Goal: Information Seeking & Learning: Learn about a topic

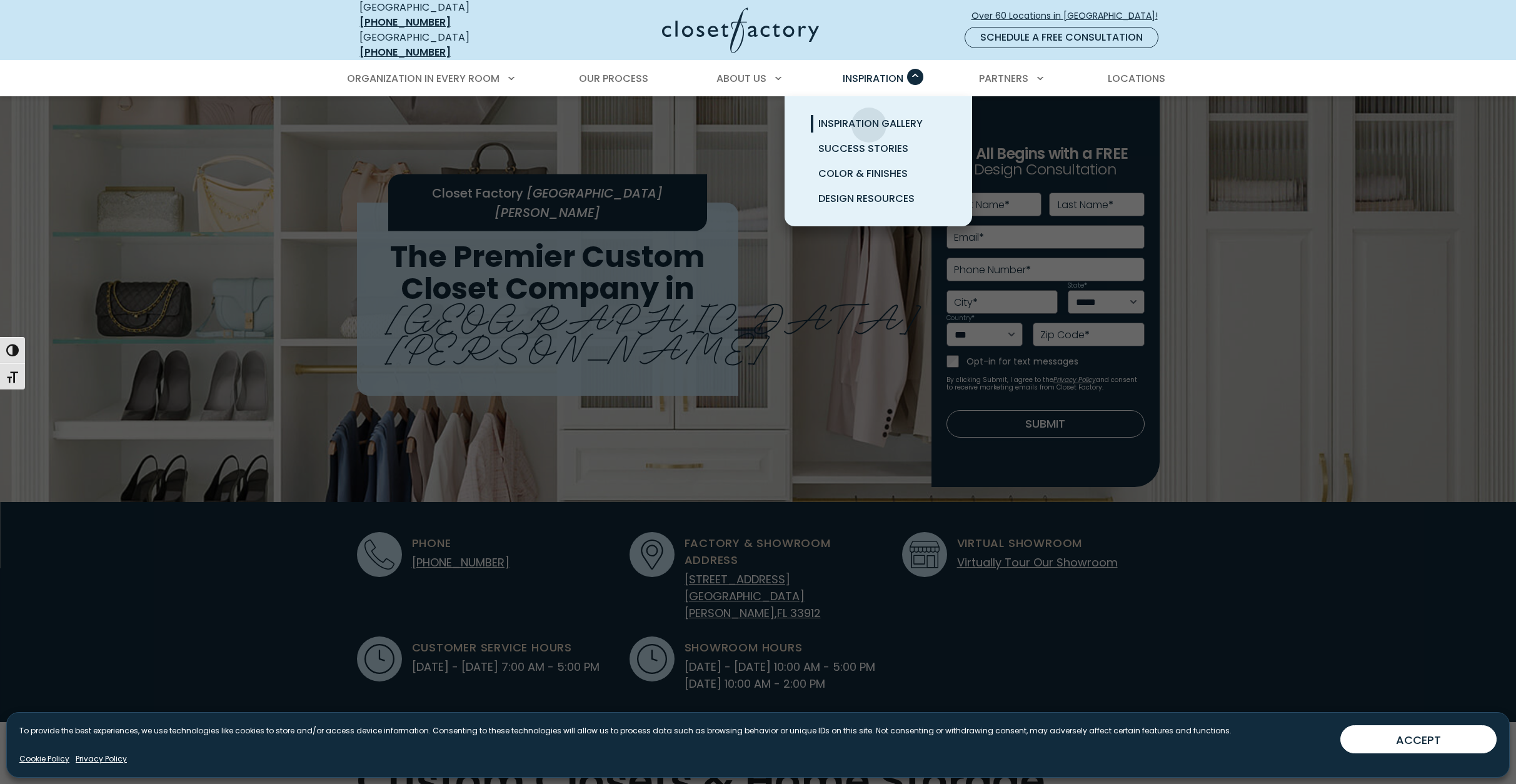
click at [869, 116] on span "Inspiration Gallery" at bounding box center [871, 124] width 105 height 15
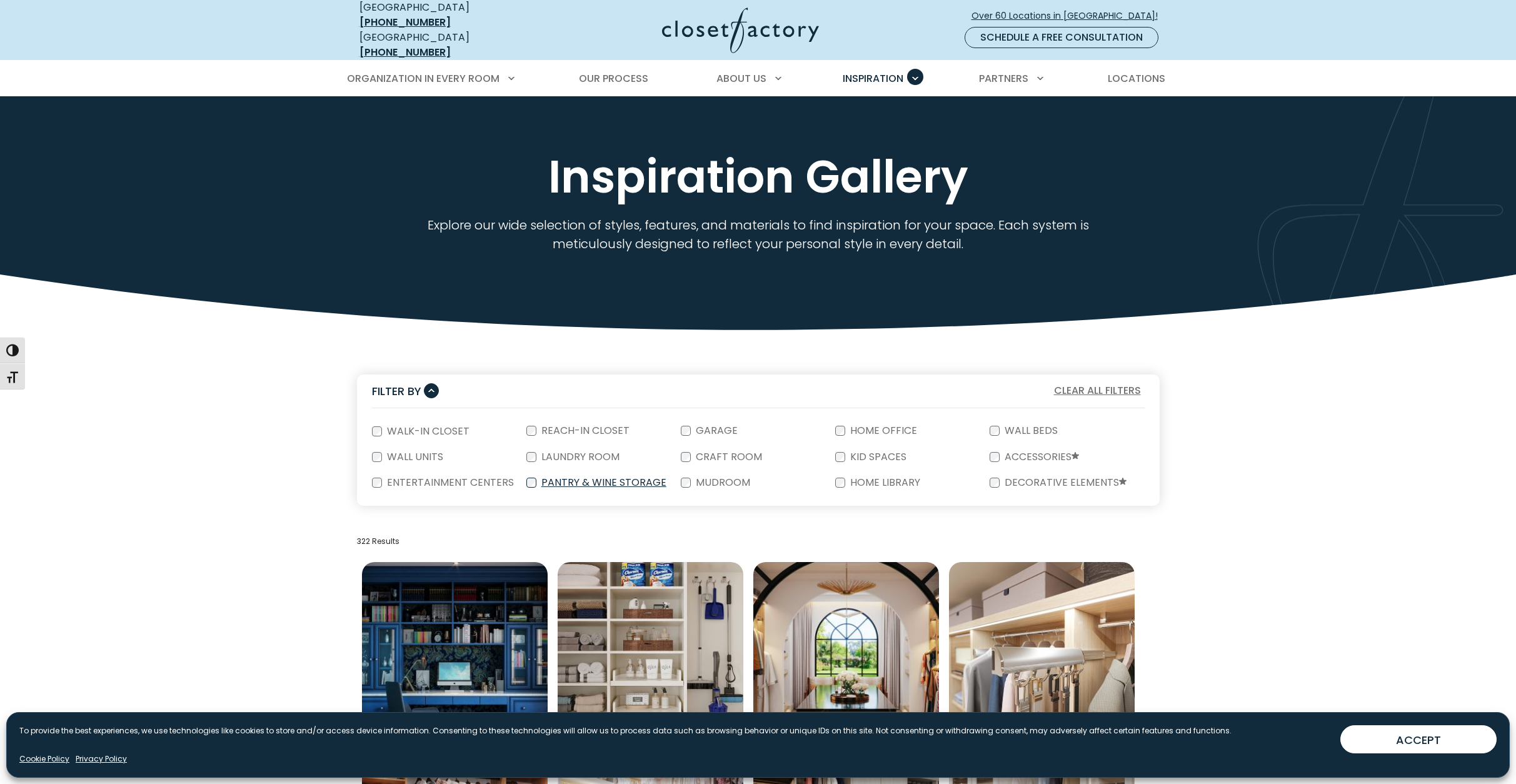
click at [567, 470] on div "Pantry & Wine Storage" at bounding box center [603, 482] width 155 height 25
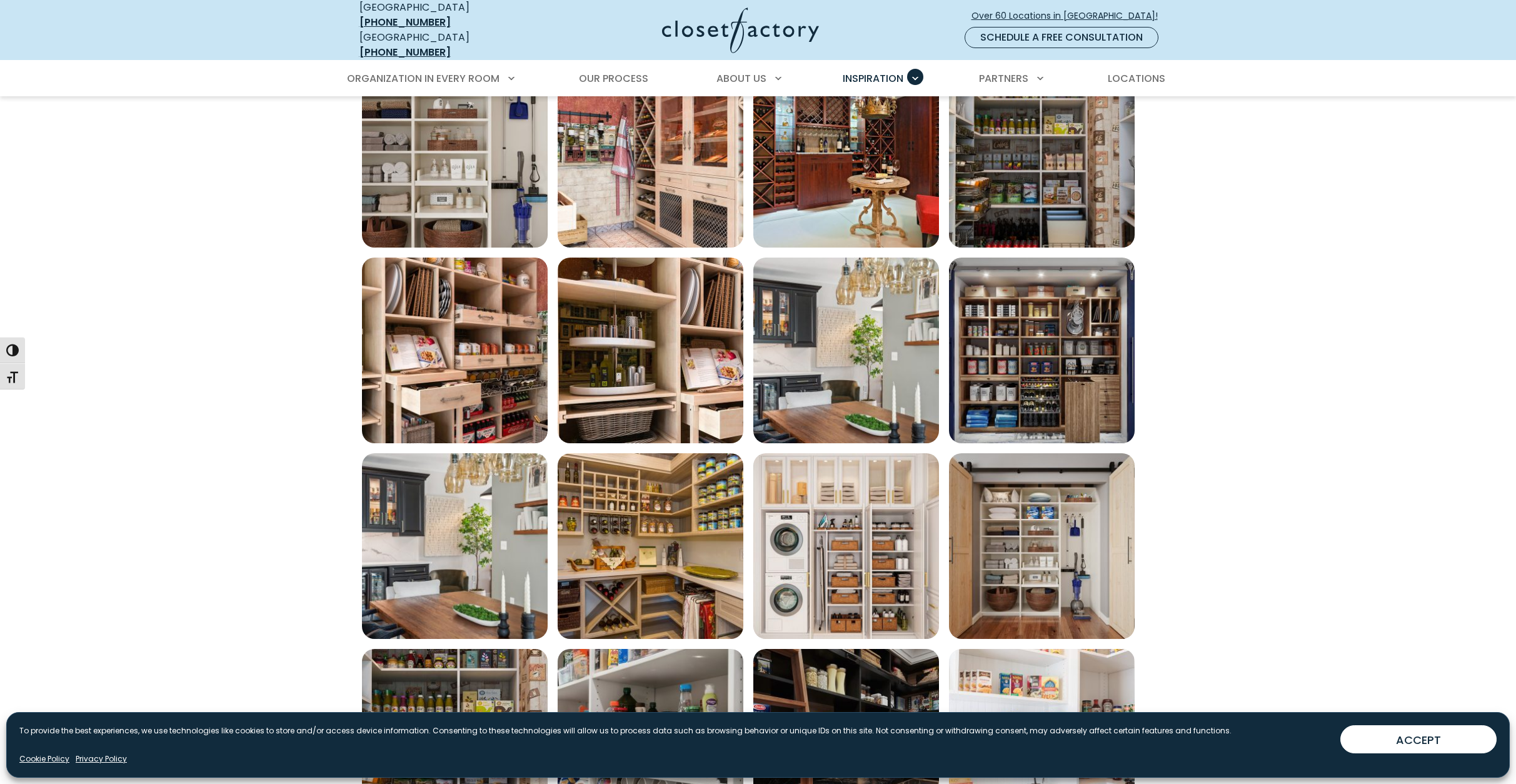
scroll to position [938, 0]
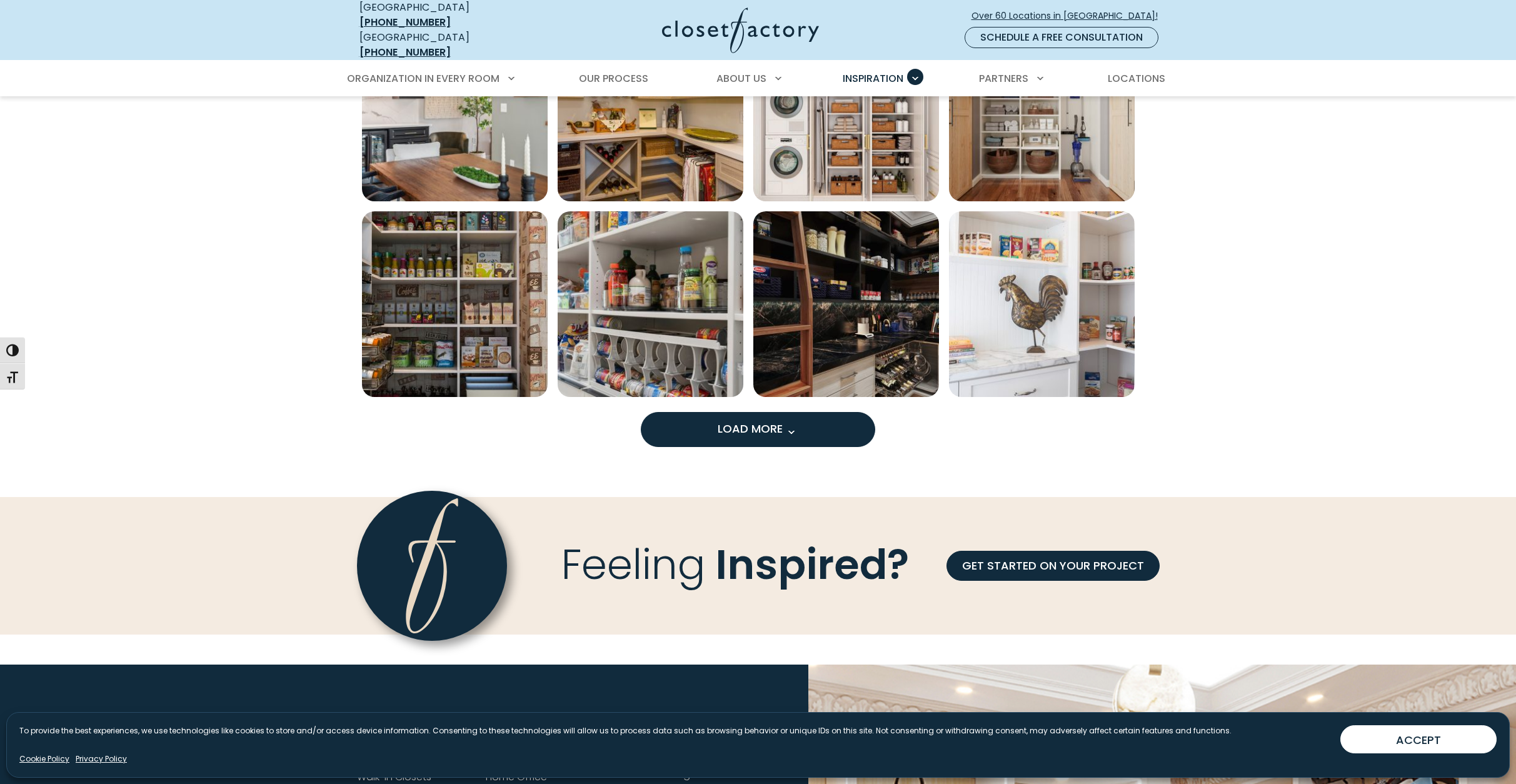
click at [768, 421] on span "Load More" at bounding box center [758, 428] width 81 height 16
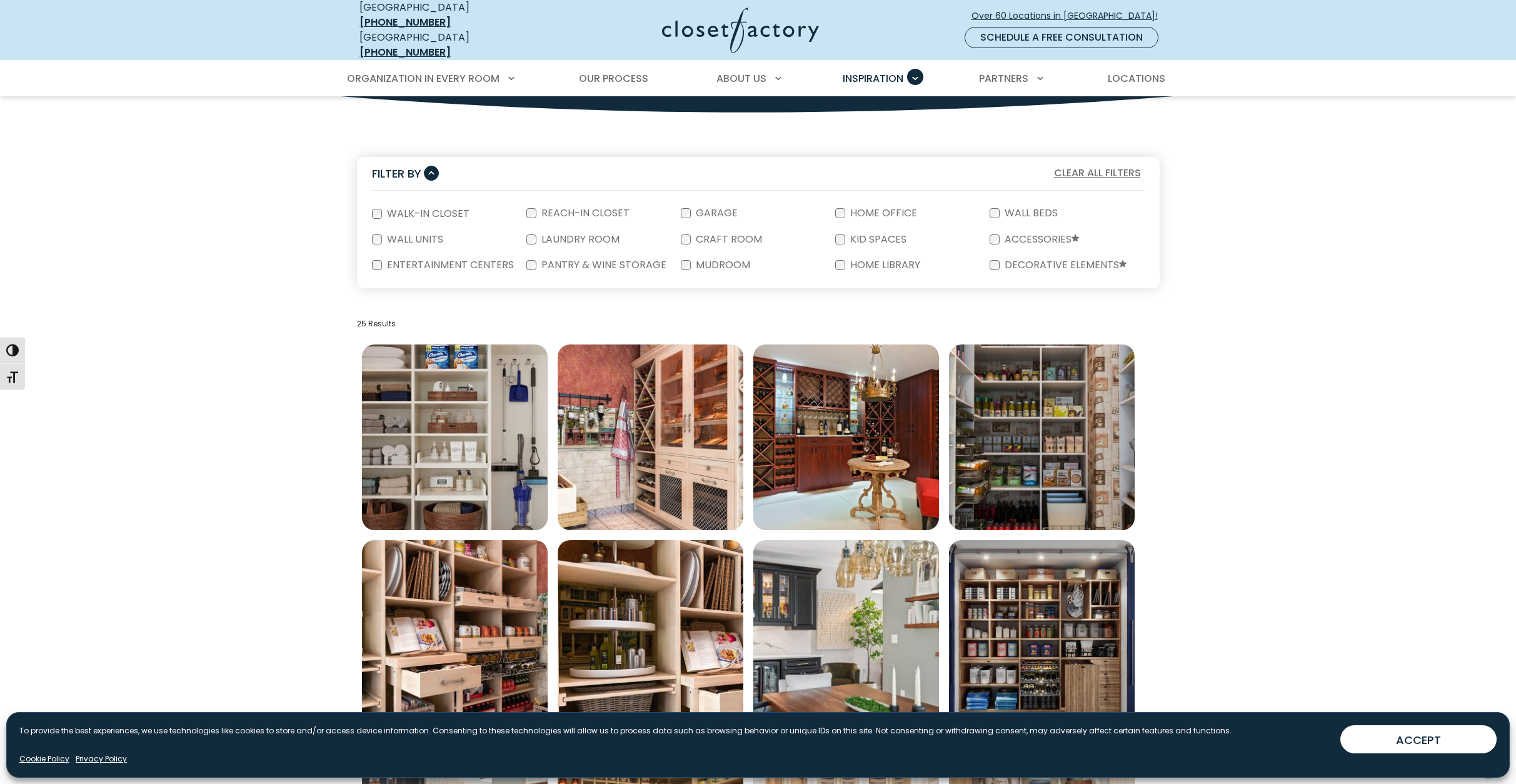
scroll to position [313, 0]
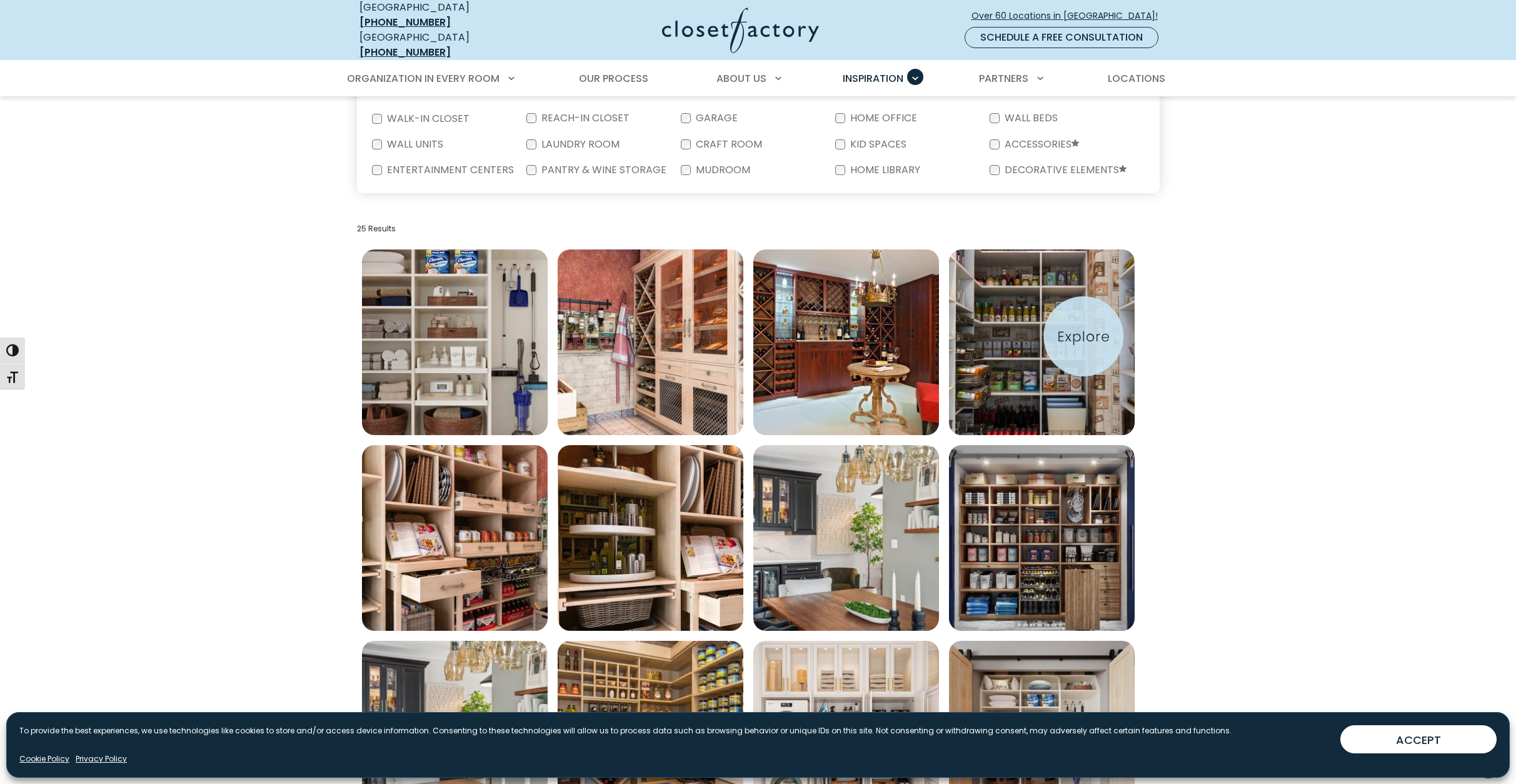
click at [1084, 336] on img "Open inspiration gallery to preview enlarged image" at bounding box center [1041, 342] width 186 height 186
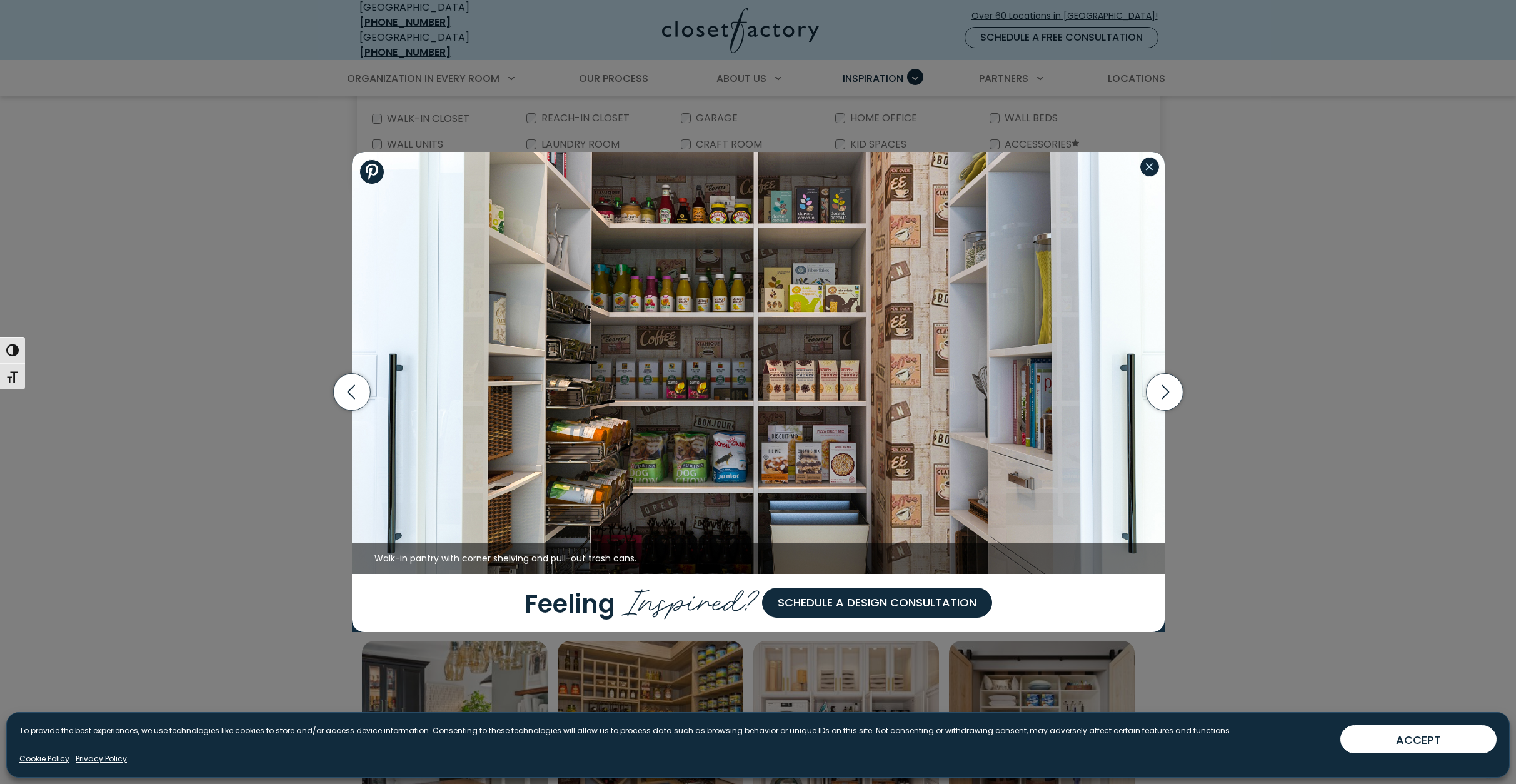
click at [1155, 165] on button "Close modal" at bounding box center [1149, 167] width 20 height 20
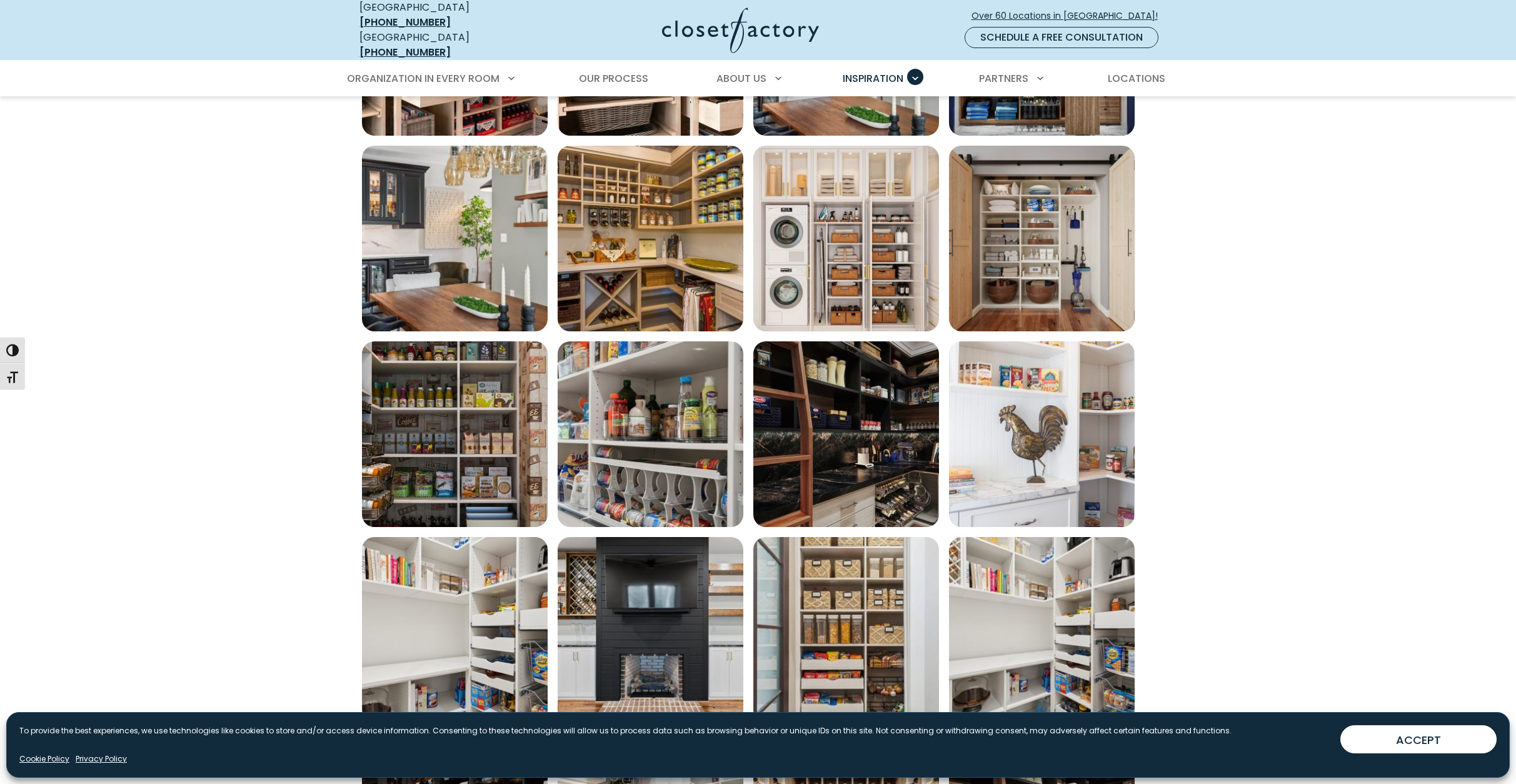
scroll to position [813, 0]
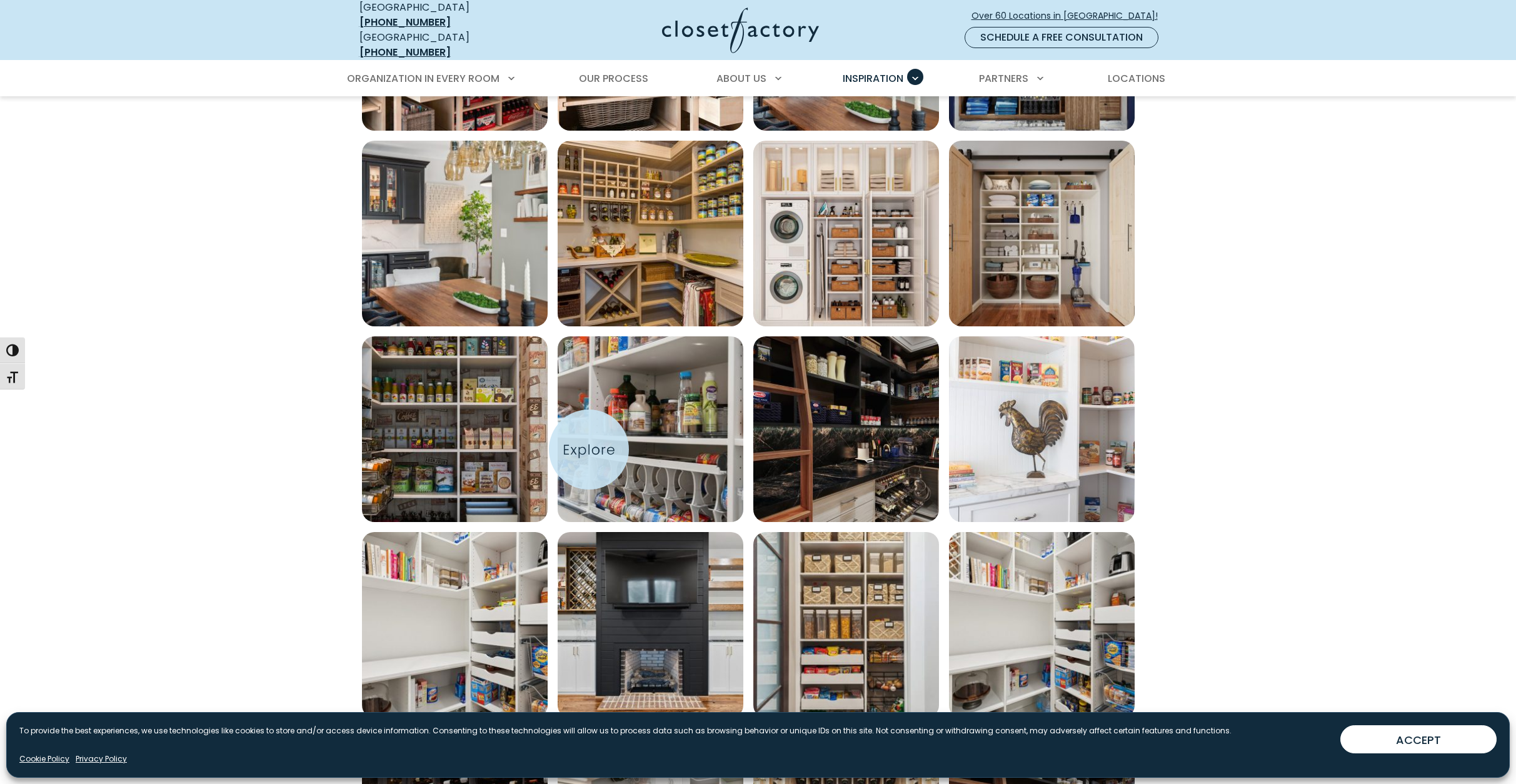
click at [589, 449] on img "Open inspiration gallery to preview enlarged image" at bounding box center [650, 429] width 186 height 186
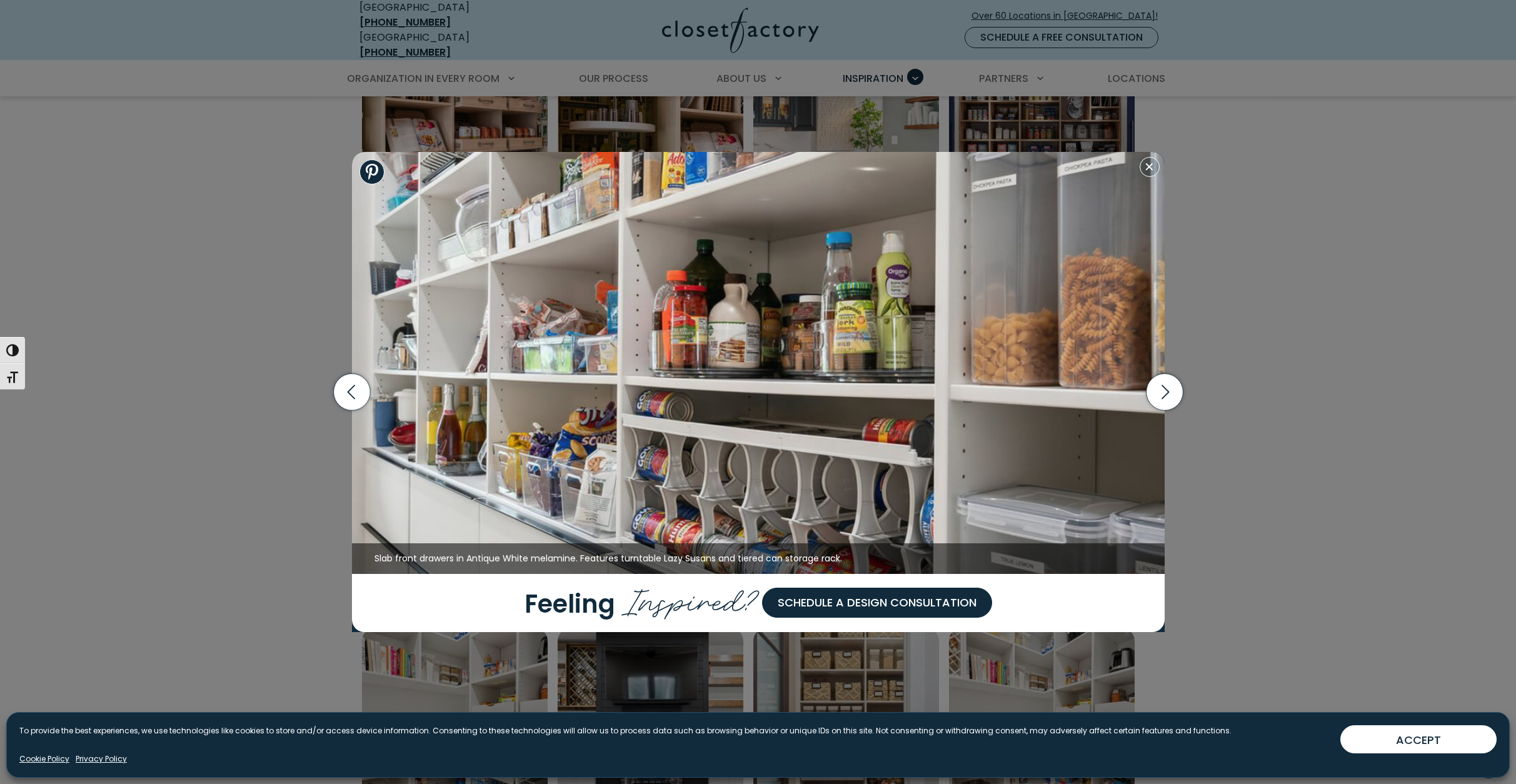
scroll to position [687, 0]
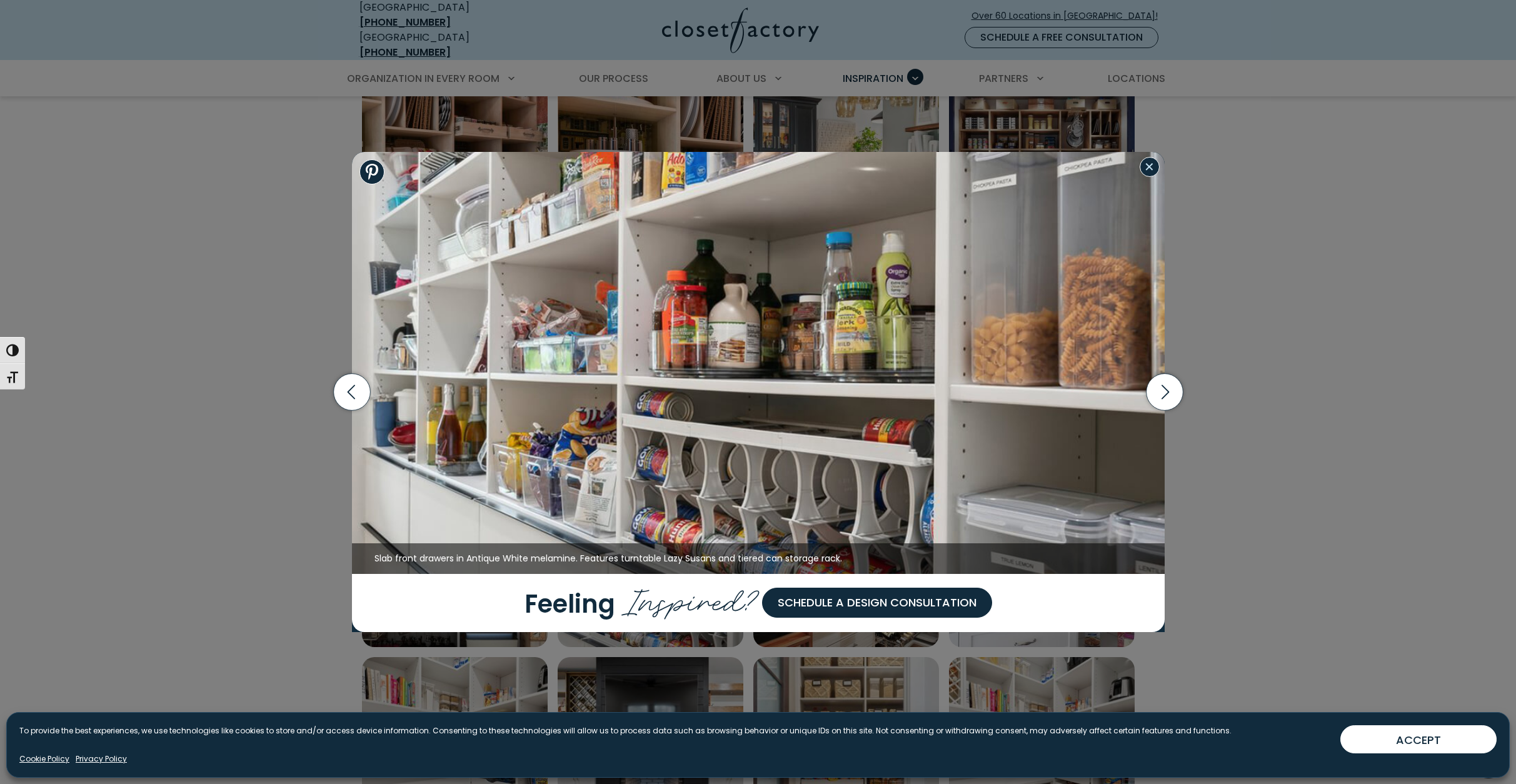
click at [1149, 171] on button "Close modal" at bounding box center [1149, 167] width 20 height 20
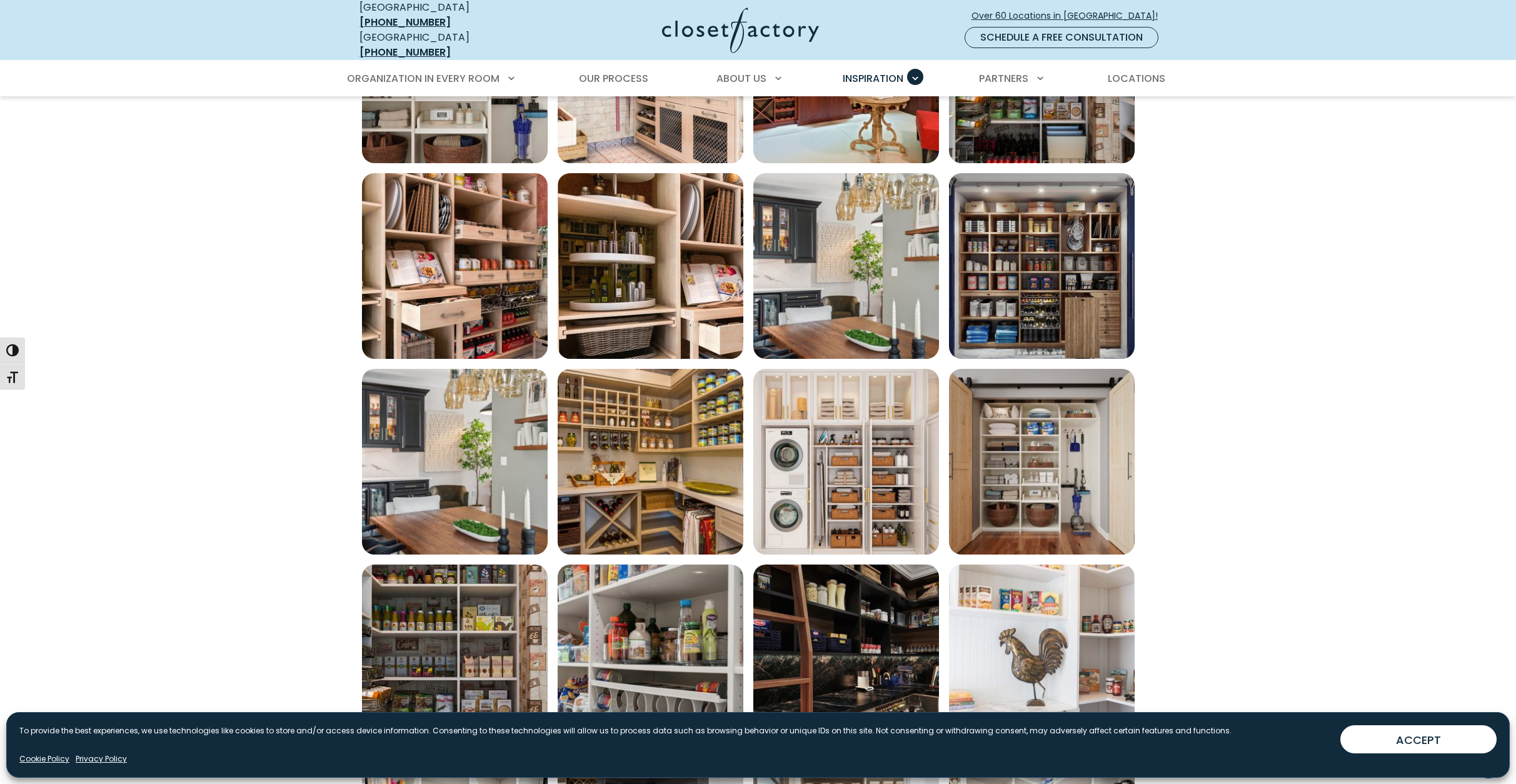
scroll to position [562, 0]
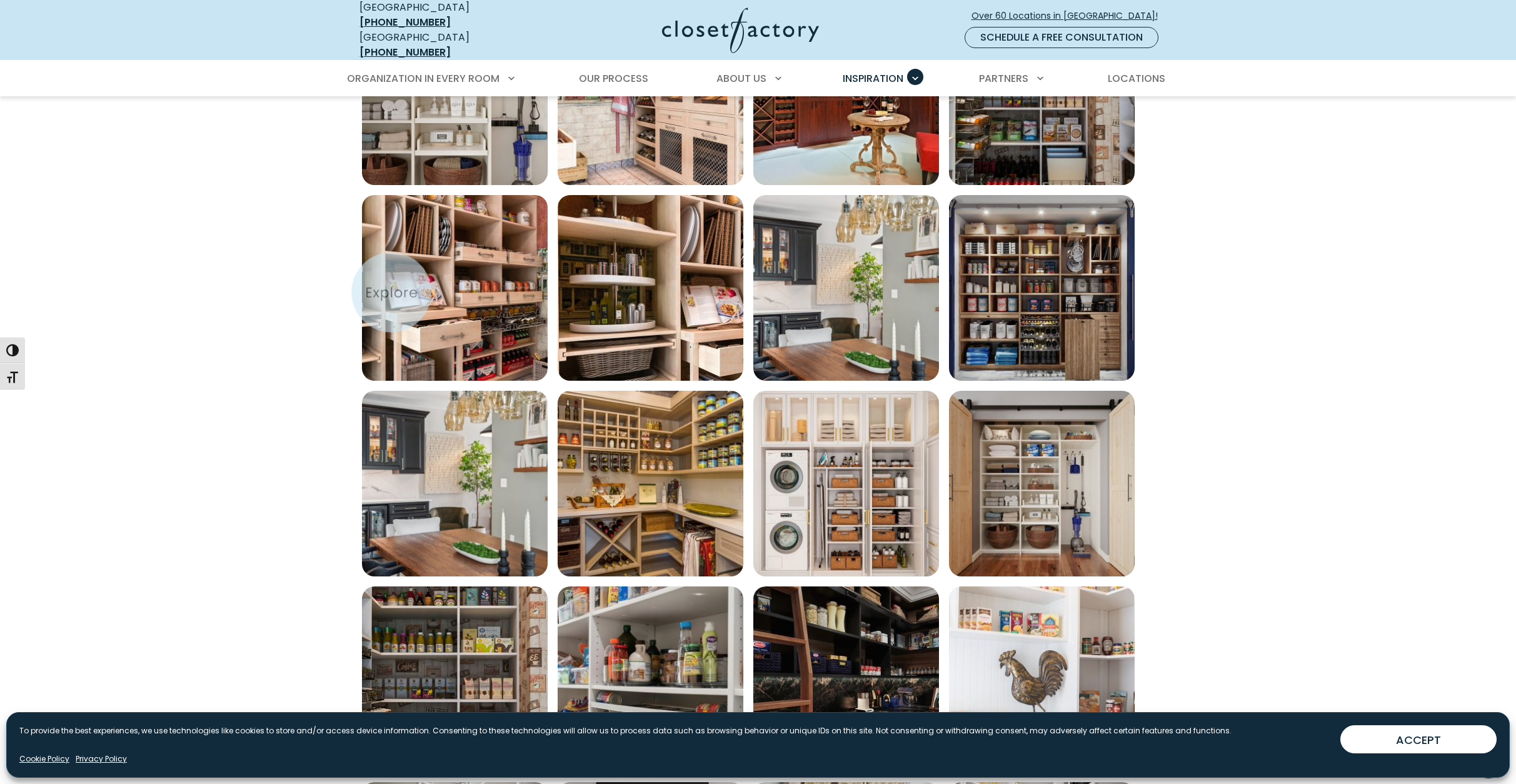
click at [393, 292] on img "Open inspiration gallery to preview enlarged image" at bounding box center [454, 287] width 186 height 186
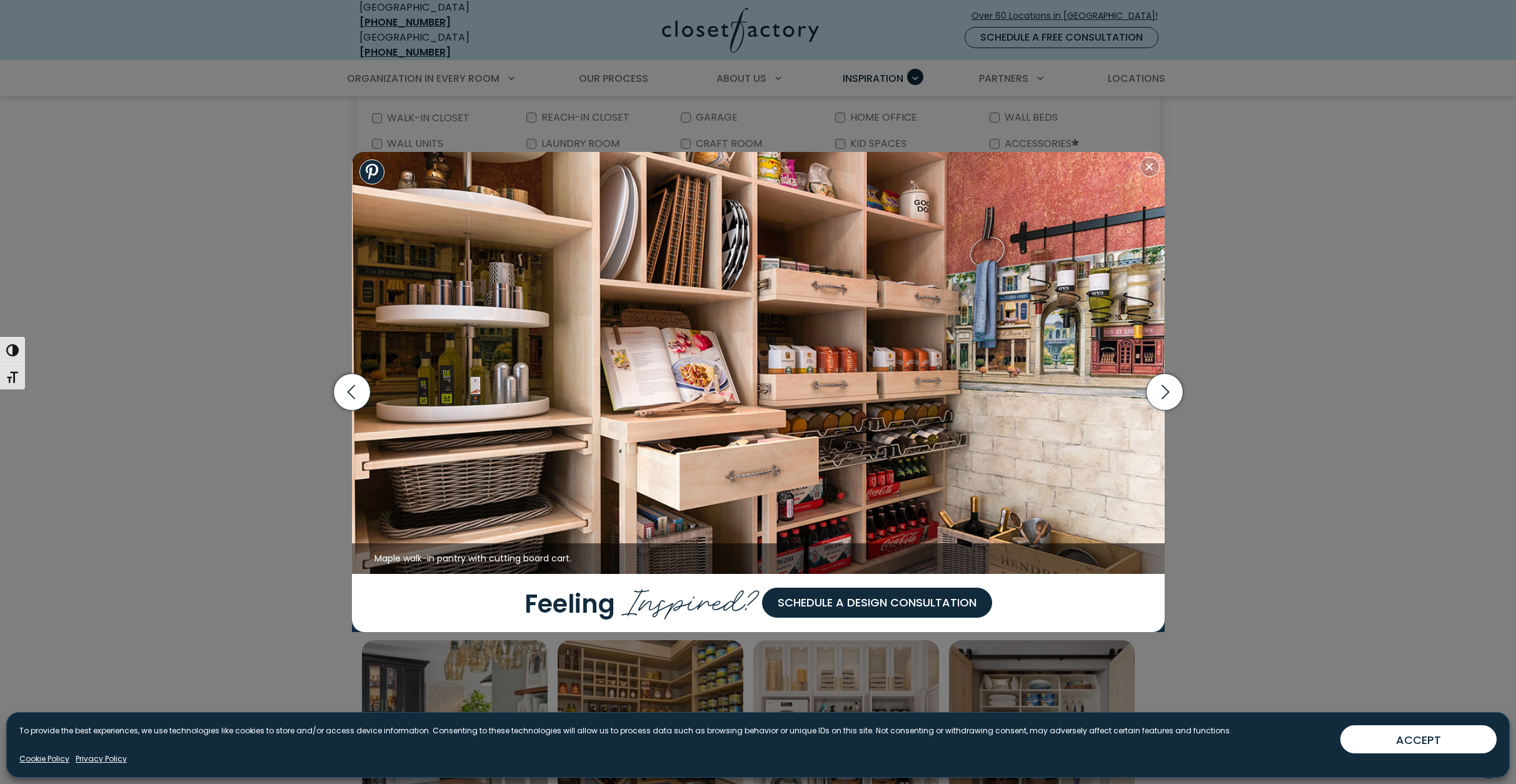
scroll to position [313, 0]
click at [1162, 396] on icon "button" at bounding box center [1164, 392] width 37 height 37
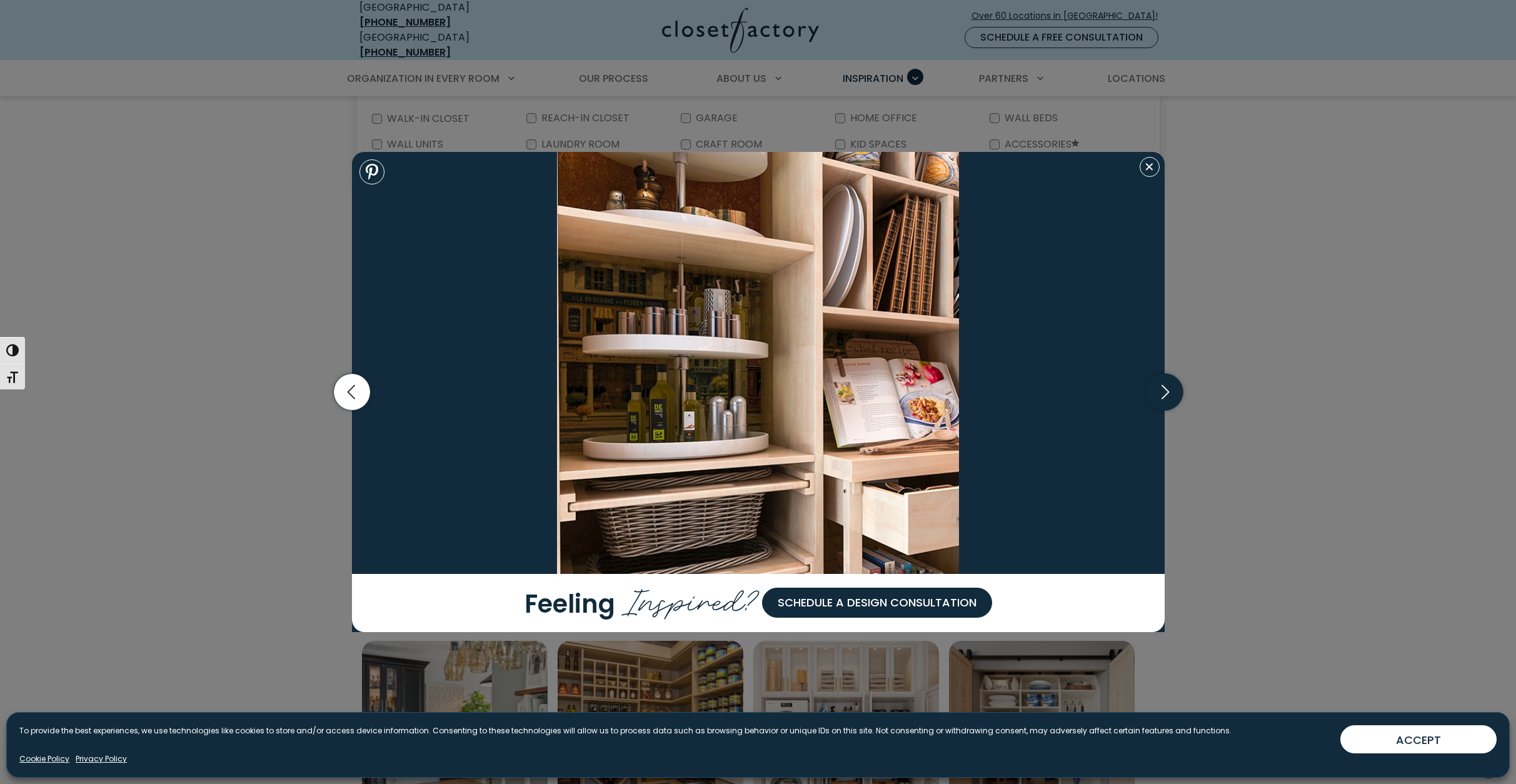
click at [1166, 394] on icon "button" at bounding box center [1164, 392] width 7 height 15
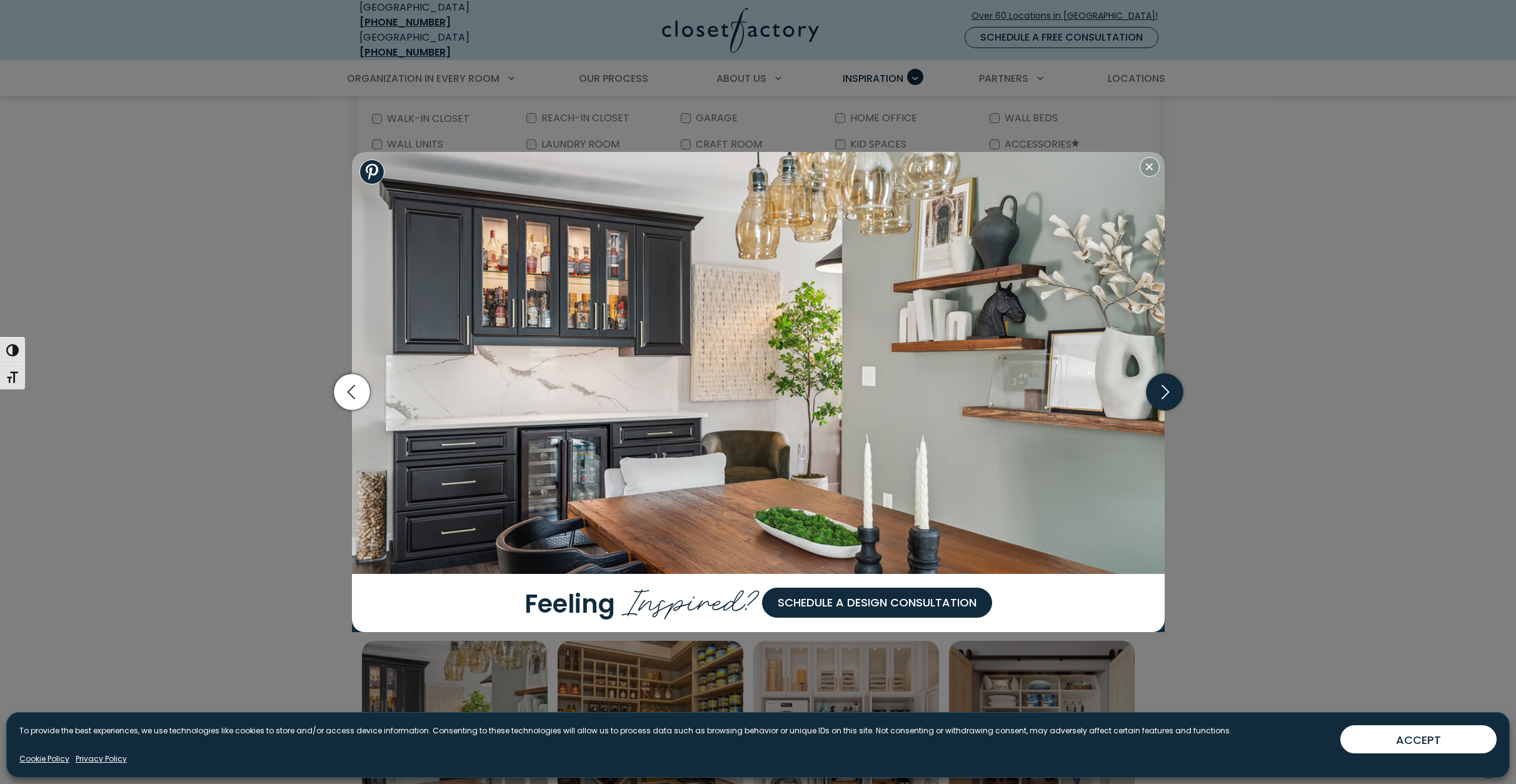
click at [1166, 394] on icon "button" at bounding box center [1164, 392] width 7 height 15
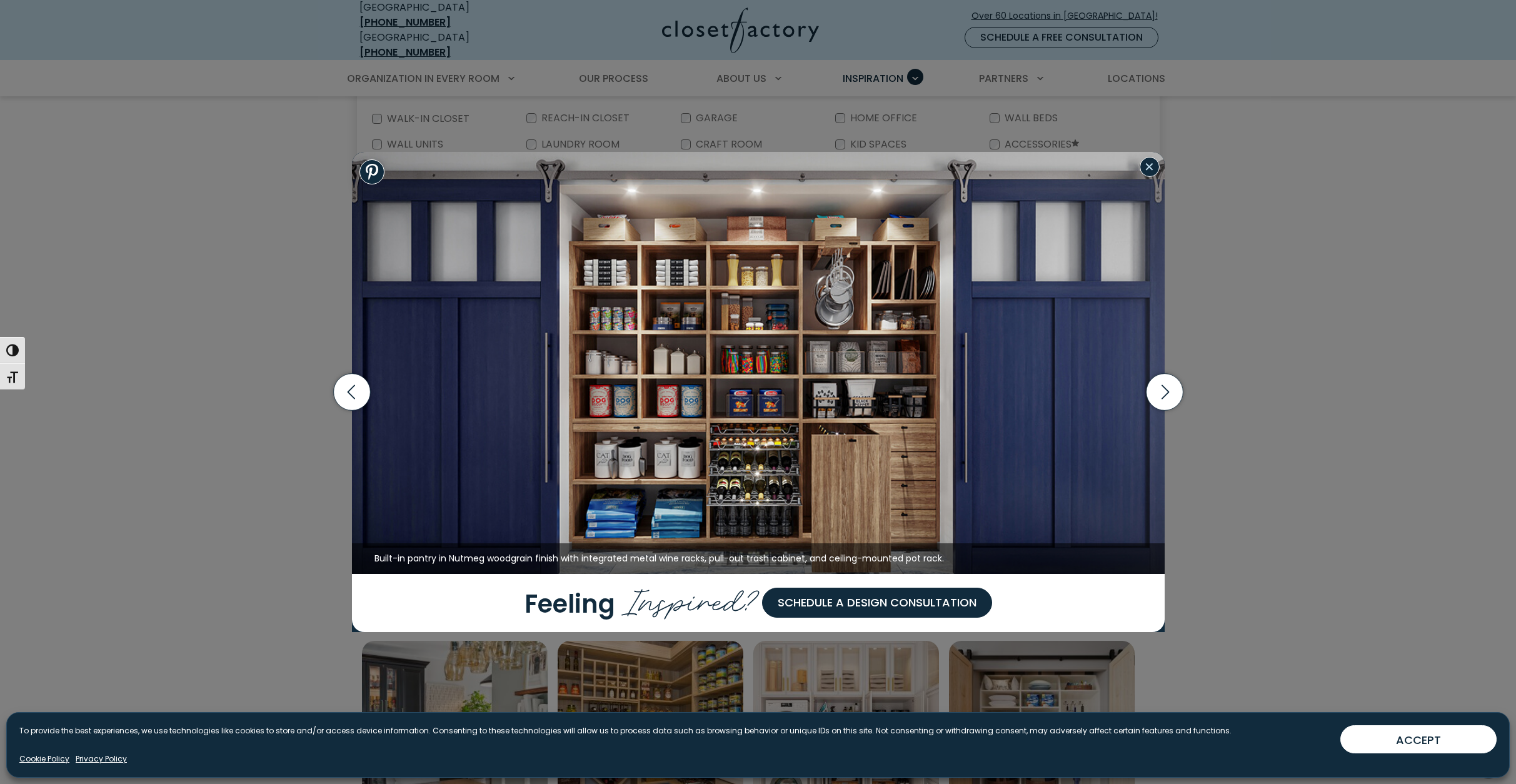
click at [1147, 171] on button "Close modal" at bounding box center [1149, 167] width 20 height 20
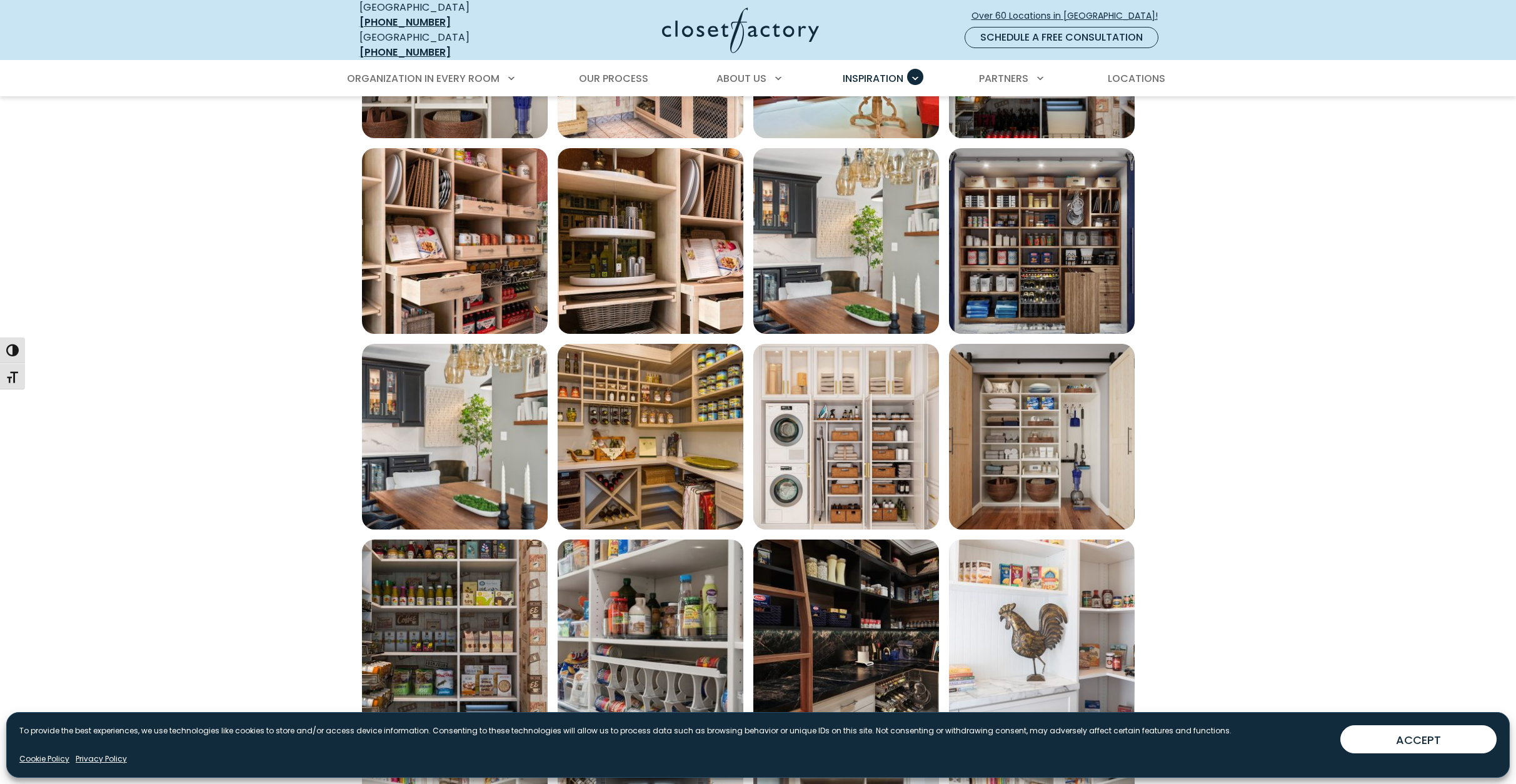
scroll to position [625, 0]
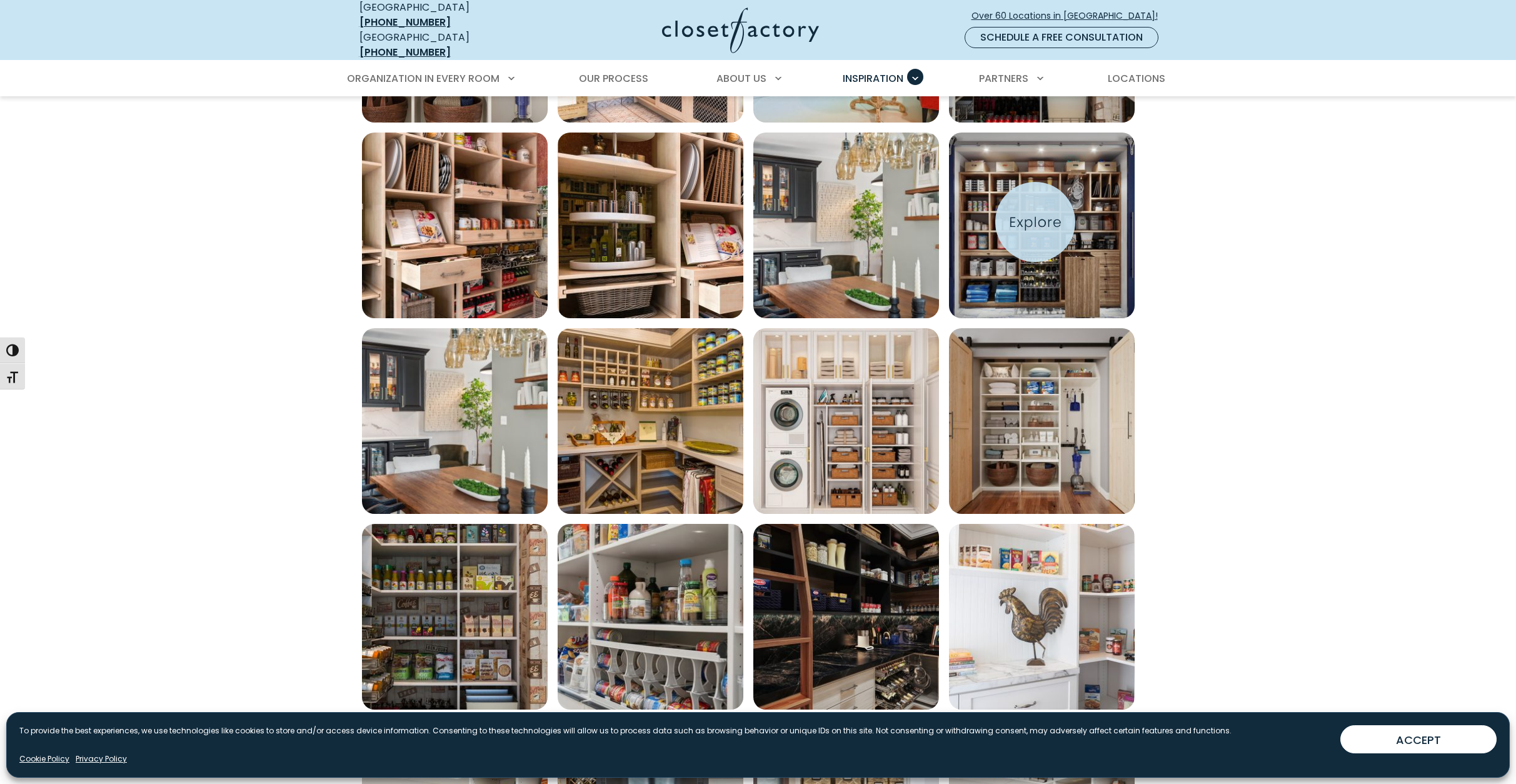
click at [1035, 222] on img "Open inspiration gallery to preview enlarged image" at bounding box center [1041, 225] width 186 height 186
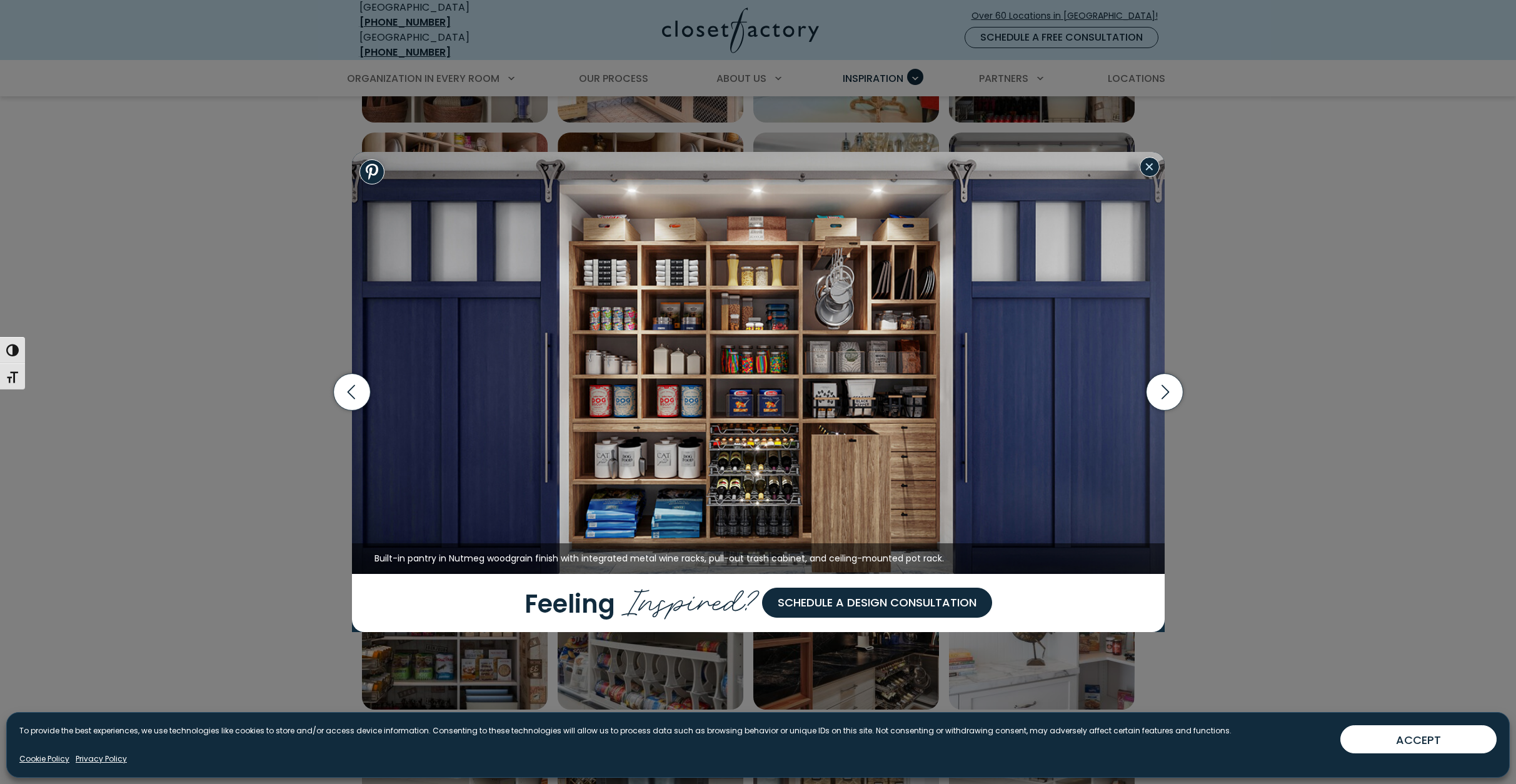
click at [1147, 170] on button "Close modal" at bounding box center [1149, 167] width 20 height 20
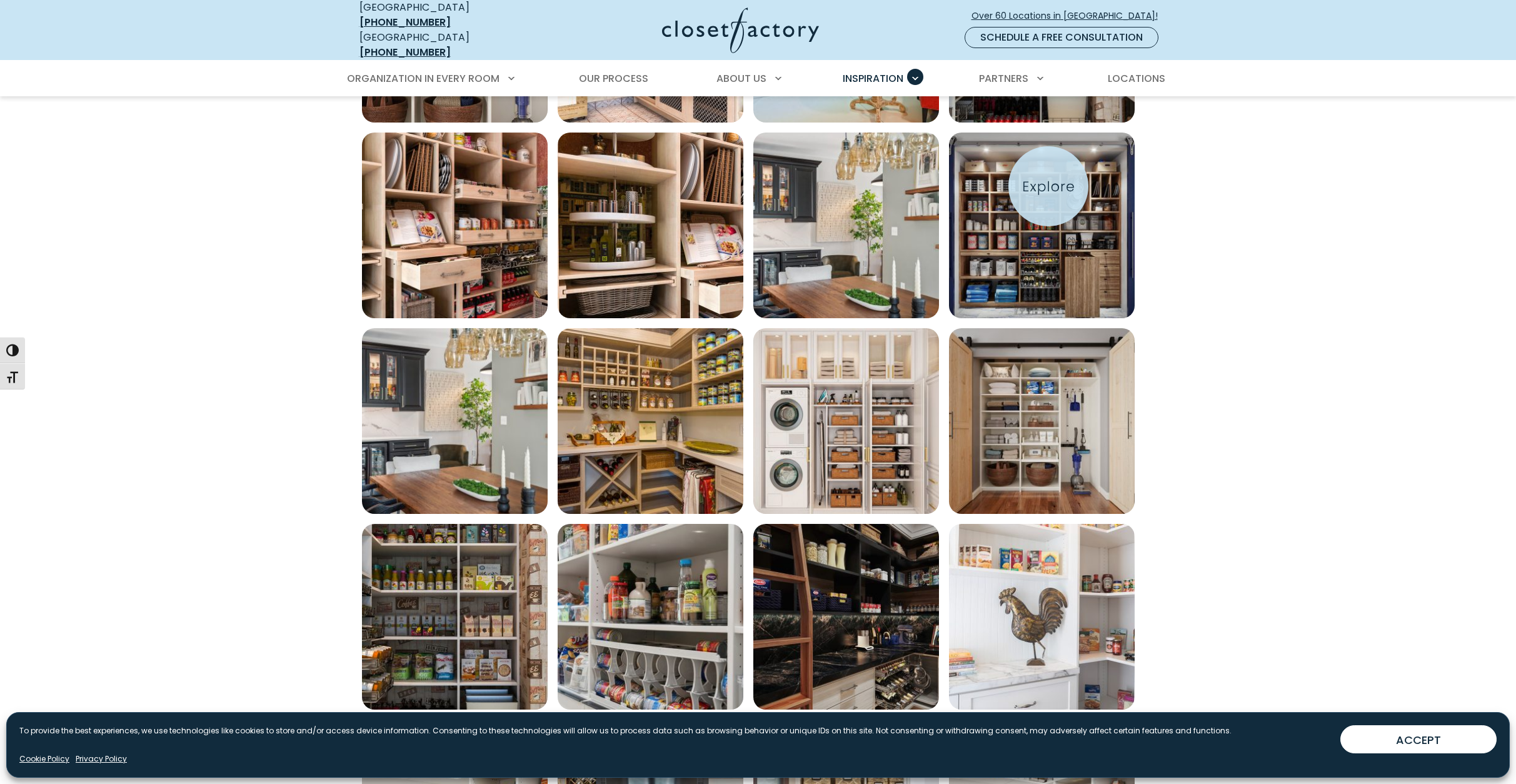
click at [1049, 187] on img "Open inspiration gallery to preview enlarged image" at bounding box center [1041, 225] width 186 height 186
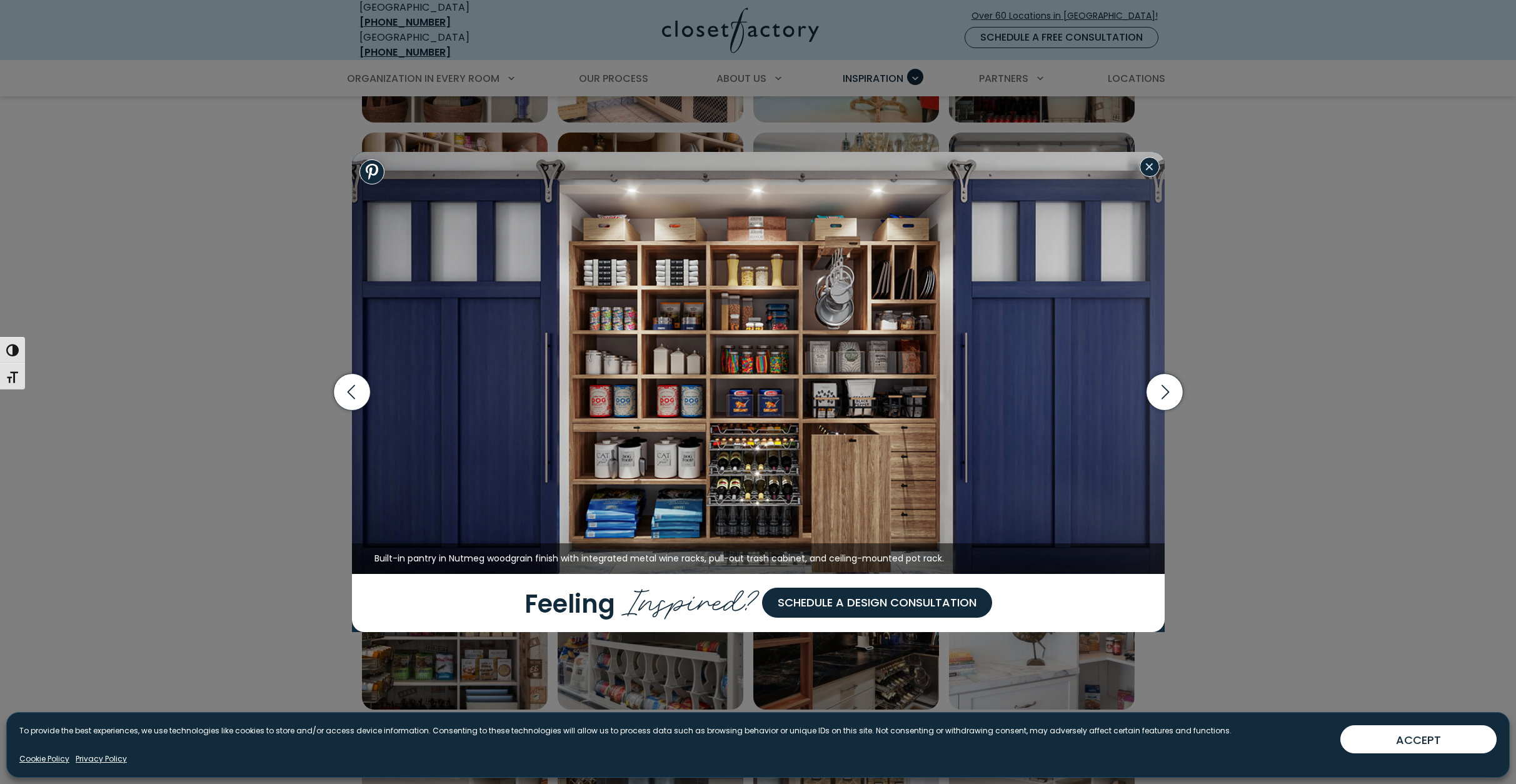
click at [1147, 169] on button "Close modal" at bounding box center [1149, 167] width 20 height 20
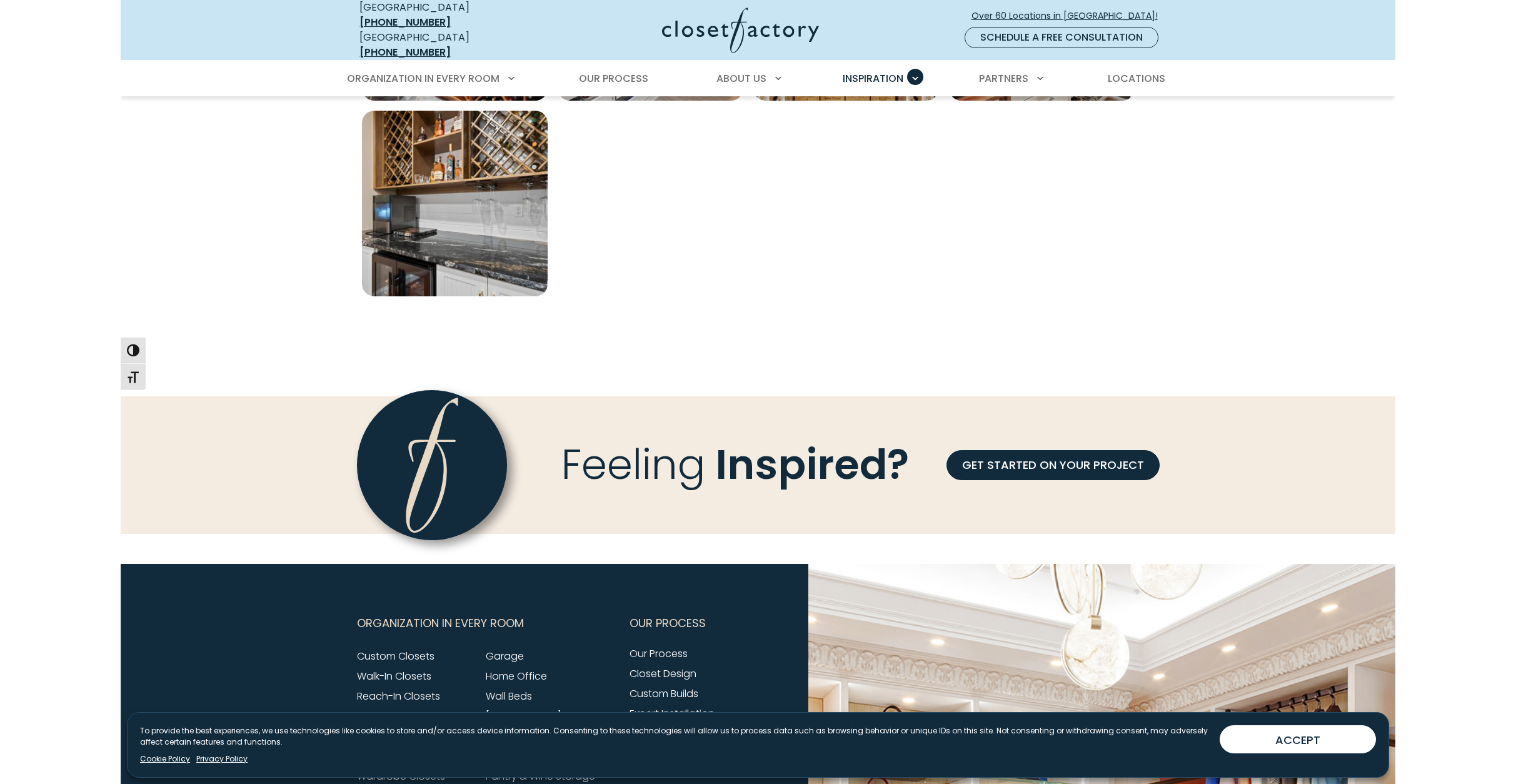
scroll to position [1625, 0]
